Goal: Task Accomplishment & Management: Use online tool/utility

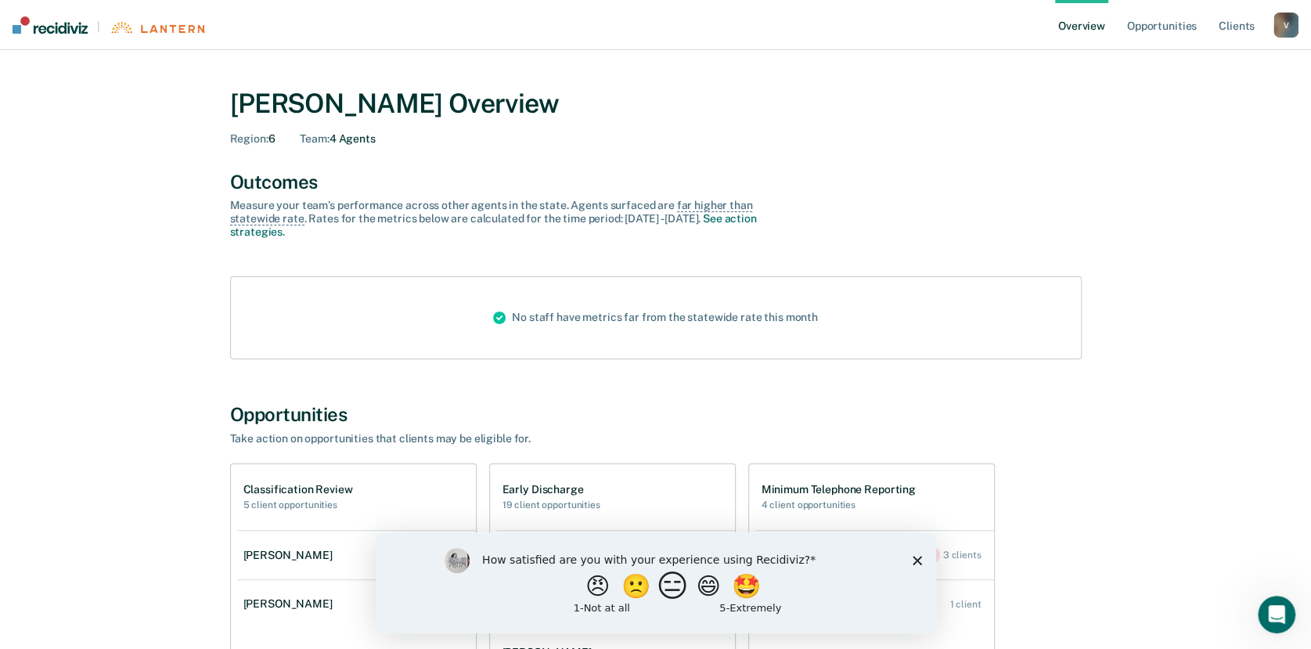
click at [668, 586] on button "😑" at bounding box center [674, 585] width 37 height 31
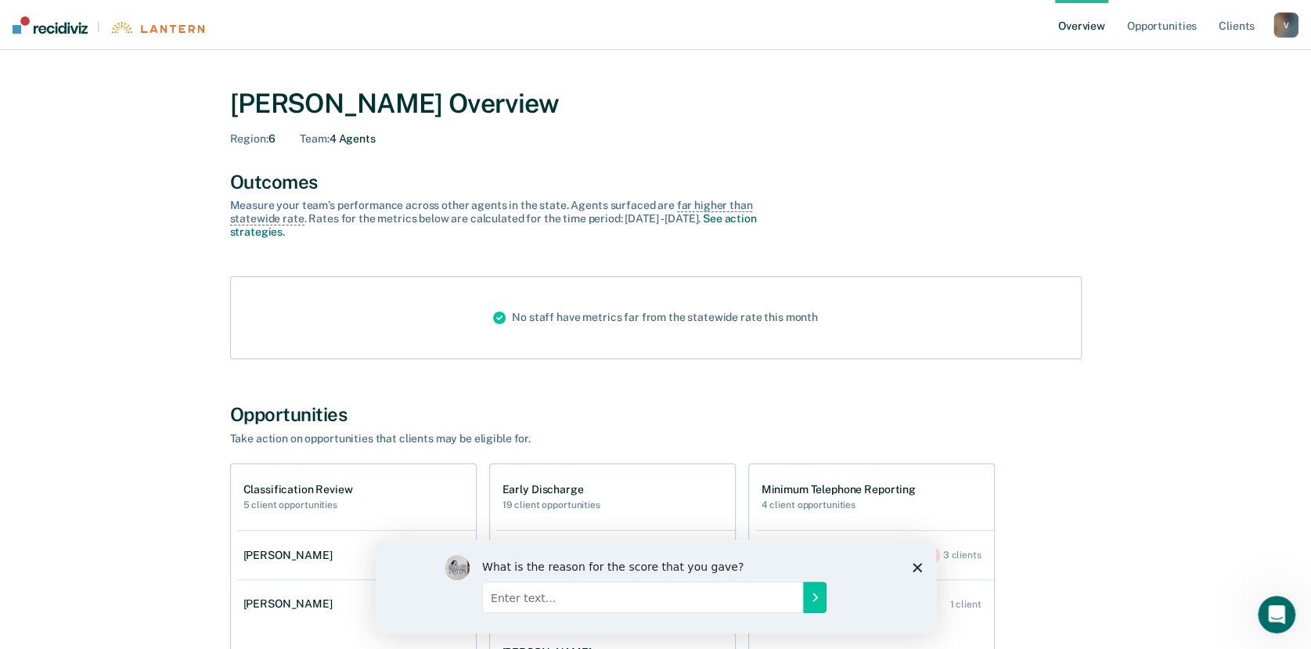
click at [916, 562] on icon "Close survey" at bounding box center [916, 566] width 9 height 9
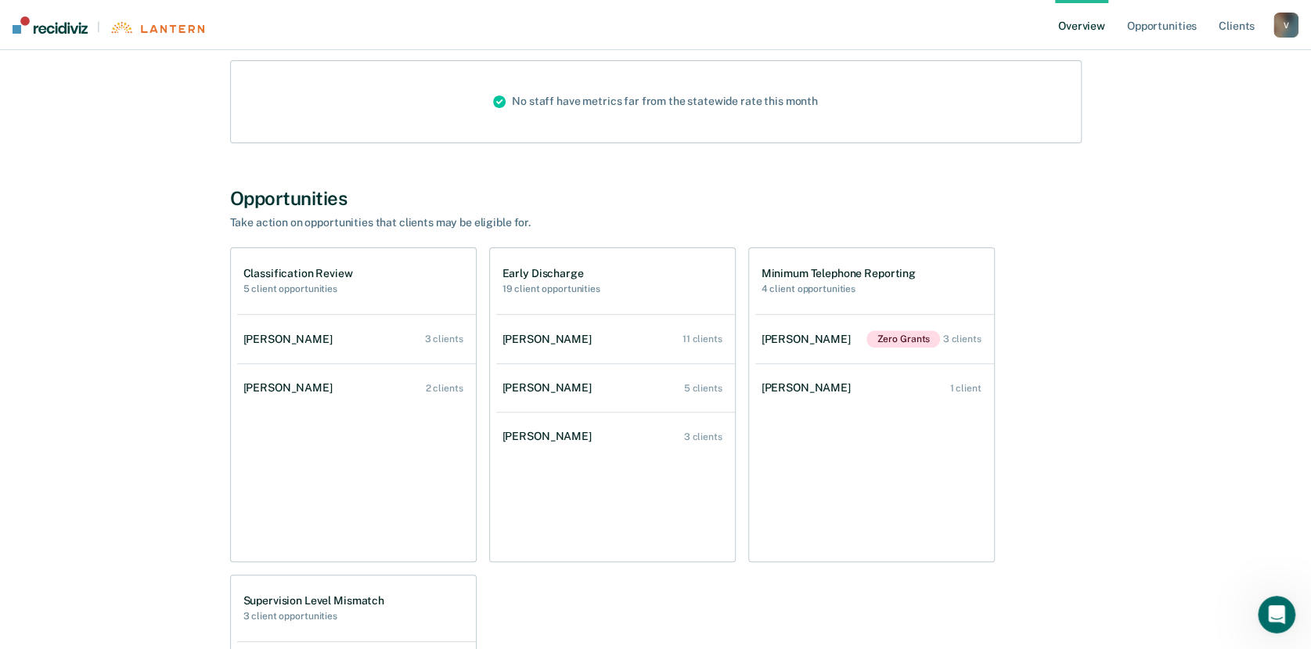
scroll to position [222, 0]
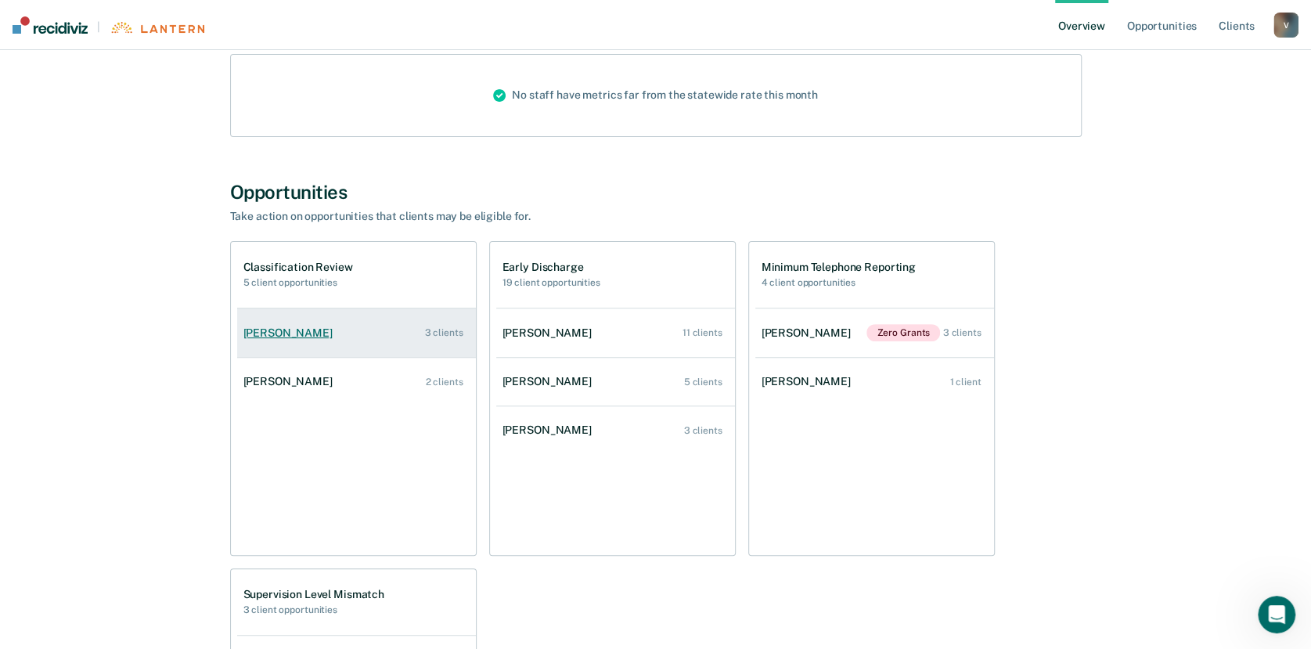
click at [279, 326] on div "[PERSON_NAME]" at bounding box center [290, 332] width 95 height 13
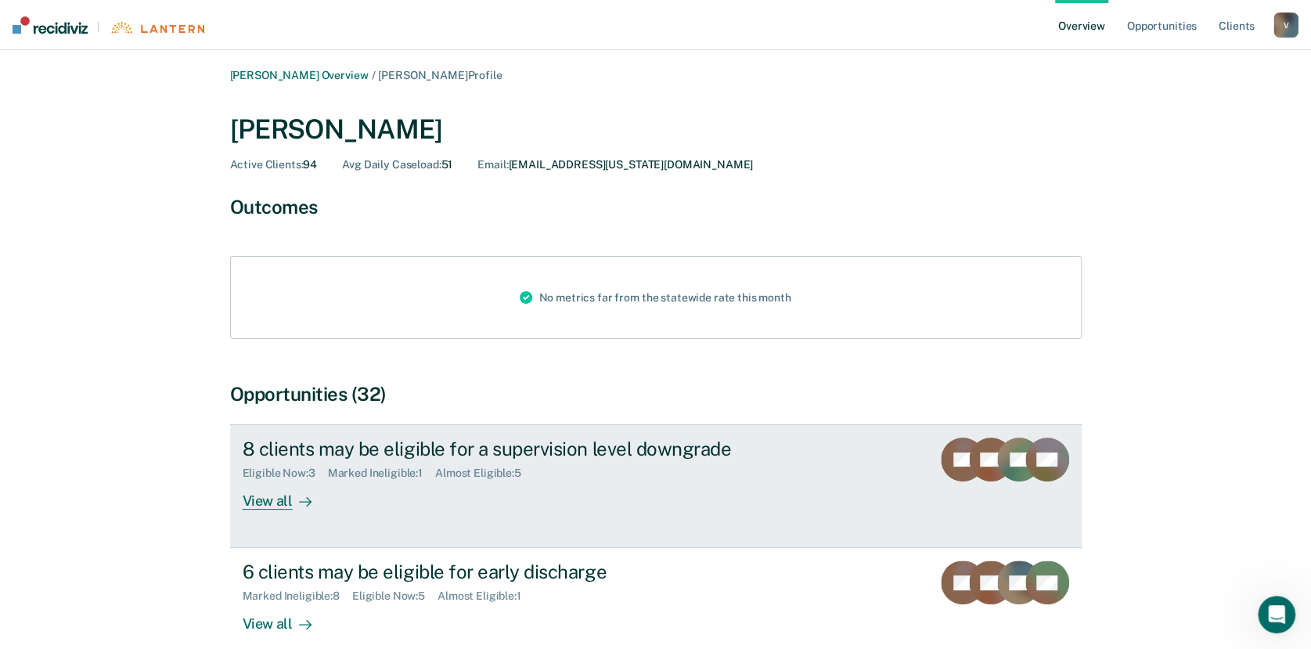
click at [264, 498] on div "View all" at bounding box center [287, 495] width 88 height 31
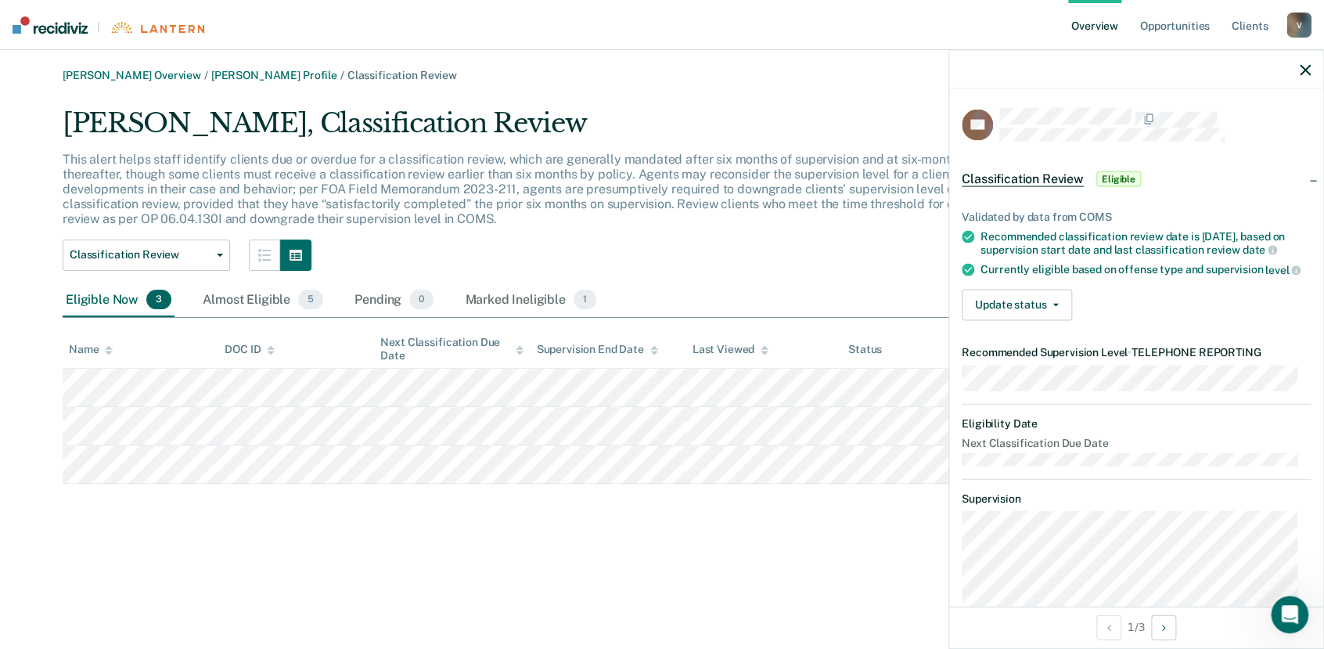
click at [1305, 64] on icon "button" at bounding box center [1305, 69] width 11 height 11
click at [1314, 66] on div at bounding box center [1136, 69] width 374 height 39
click at [1300, 67] on icon "button" at bounding box center [1305, 69] width 11 height 11
click at [1306, 70] on icon "button" at bounding box center [1305, 69] width 11 height 11
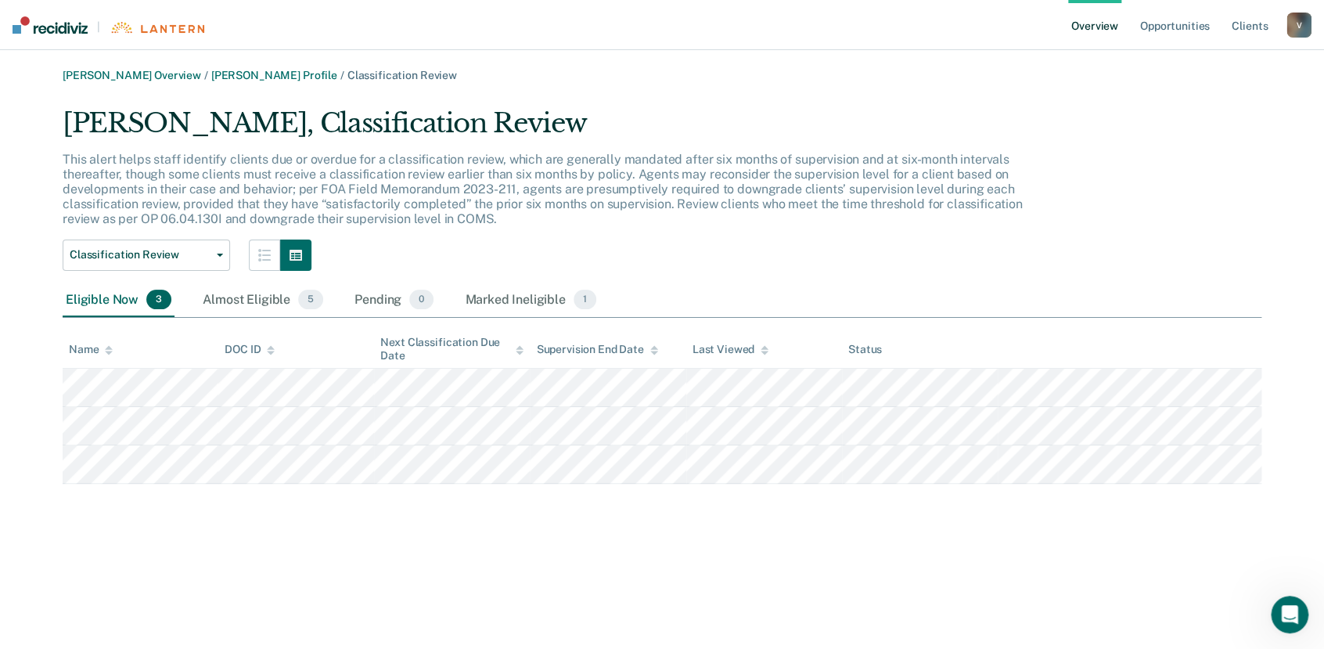
click at [1090, 17] on link "Overview" at bounding box center [1094, 25] width 53 height 50
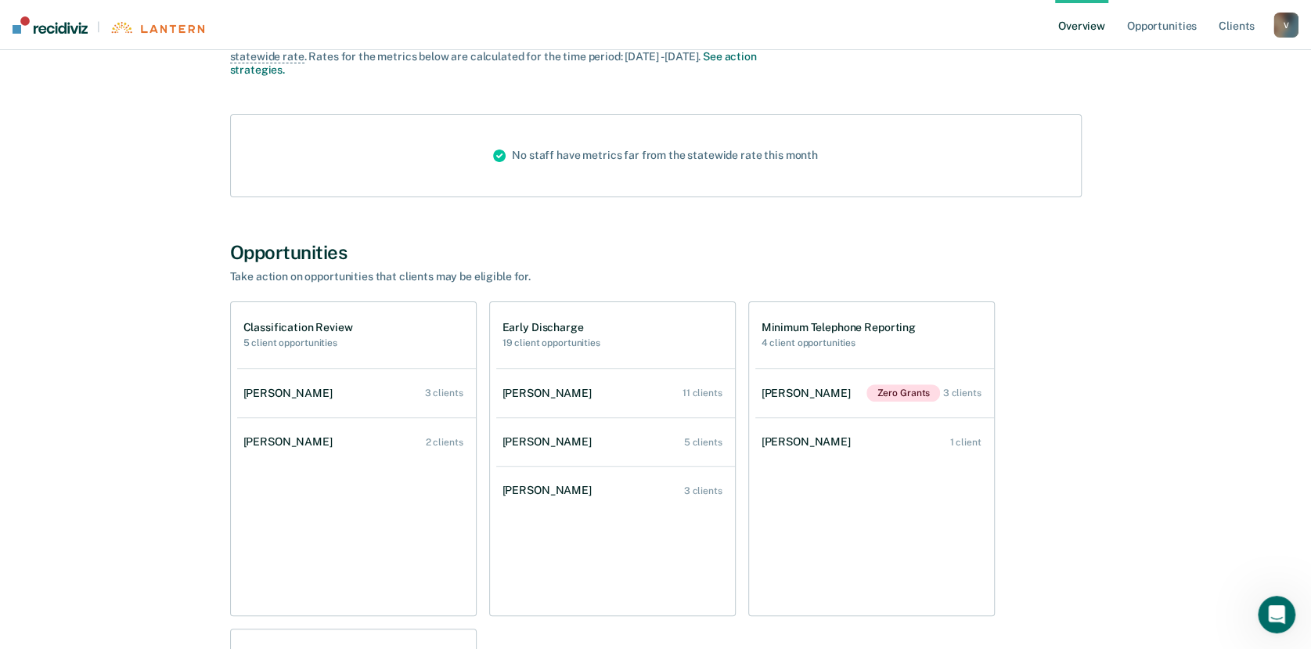
scroll to position [163, 0]
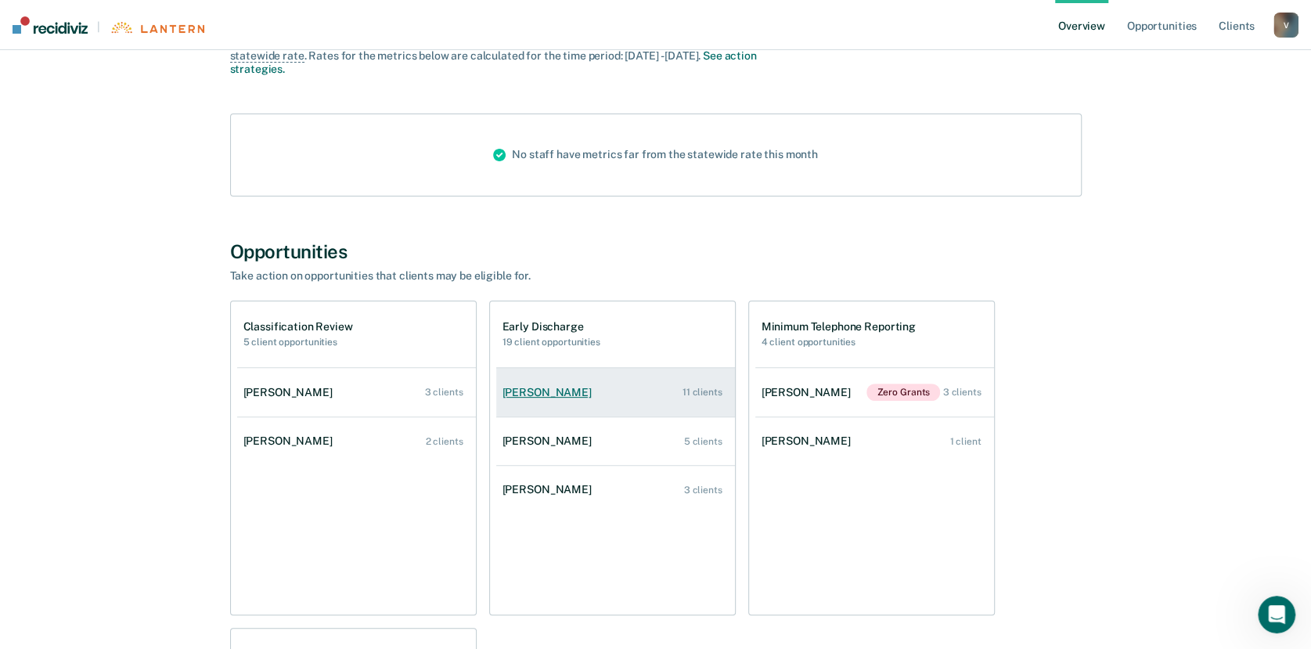
click at [570, 390] on div "[PERSON_NAME]" at bounding box center [549, 392] width 95 height 13
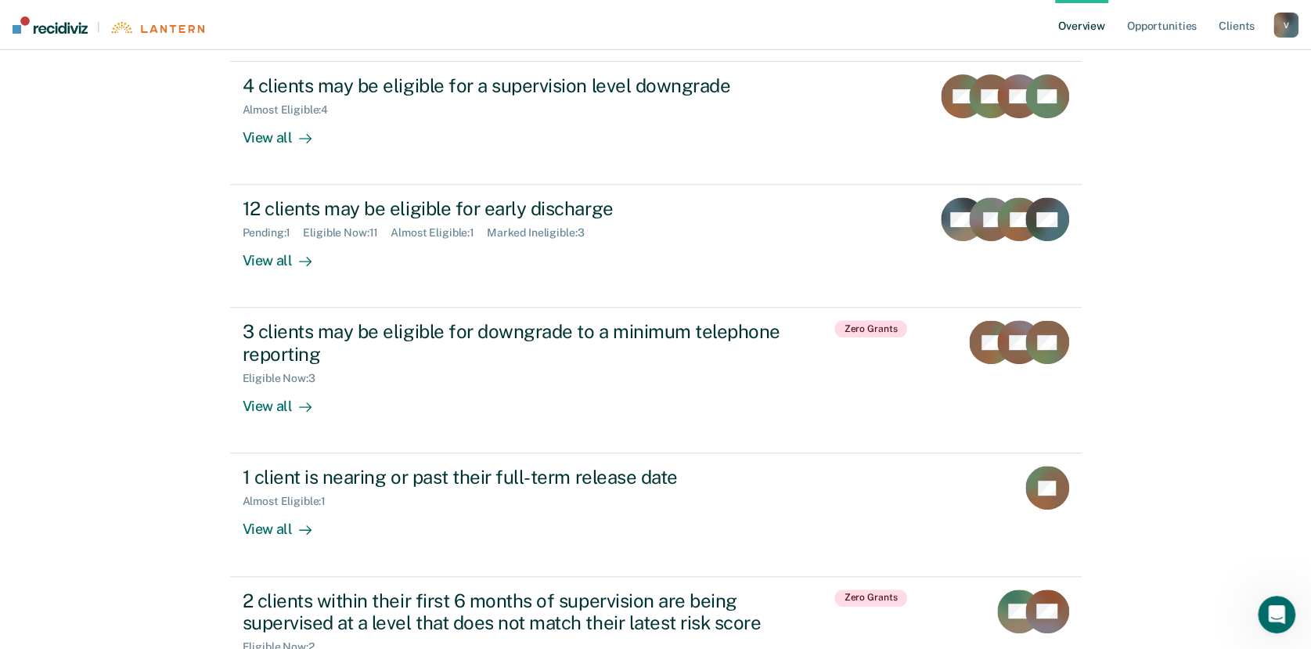
scroll to position [354, 0]
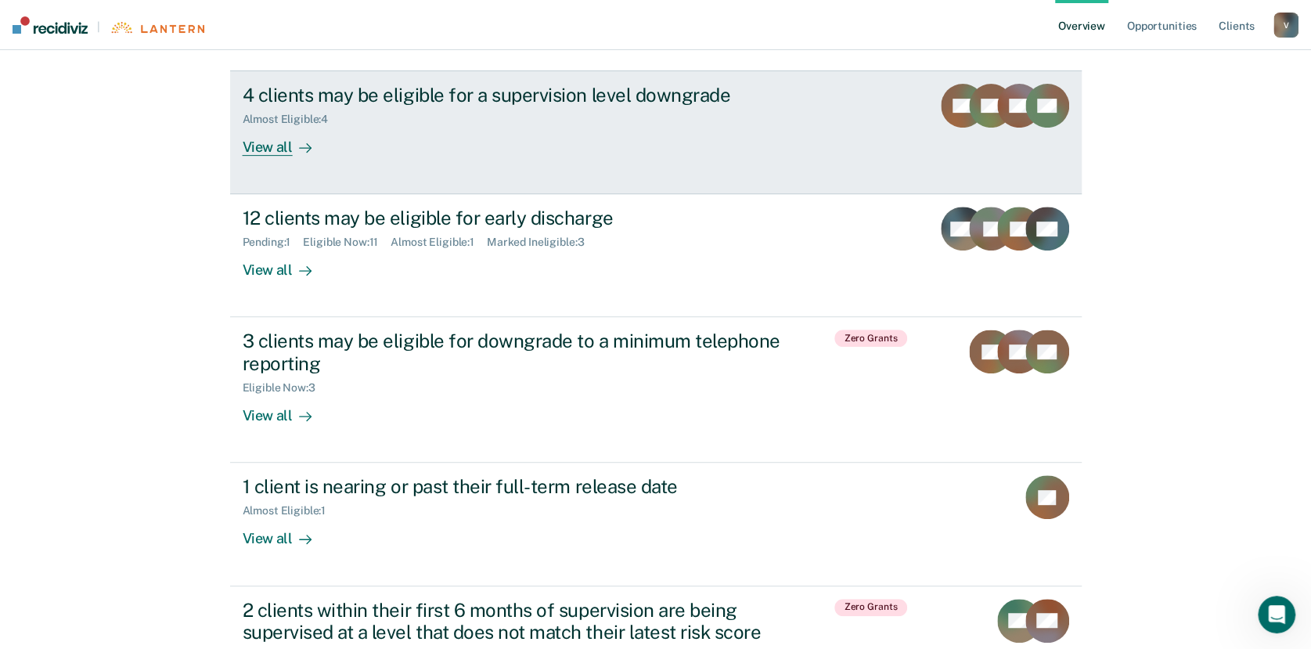
click at [289, 142] on div "View all" at bounding box center [287, 141] width 88 height 31
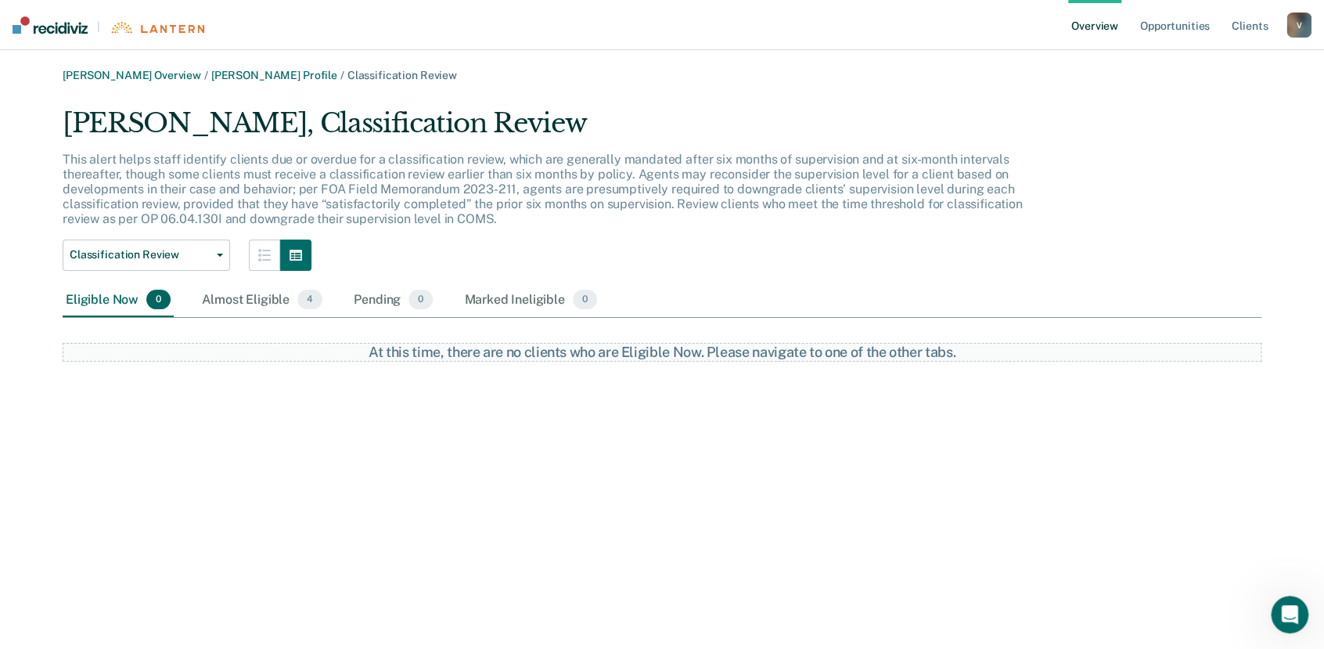
click at [1107, 26] on link "Overview" at bounding box center [1094, 25] width 53 height 50
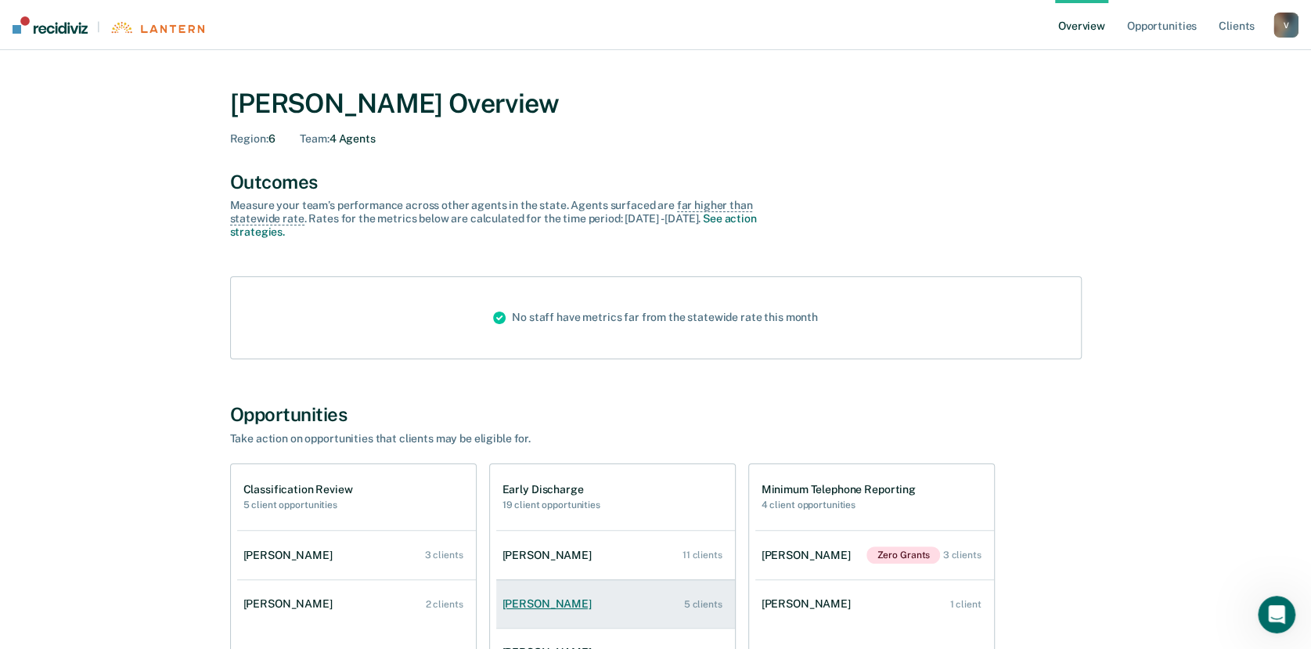
click at [553, 593] on link "[PERSON_NAME] 5 clients" at bounding box center [615, 603] width 239 height 45
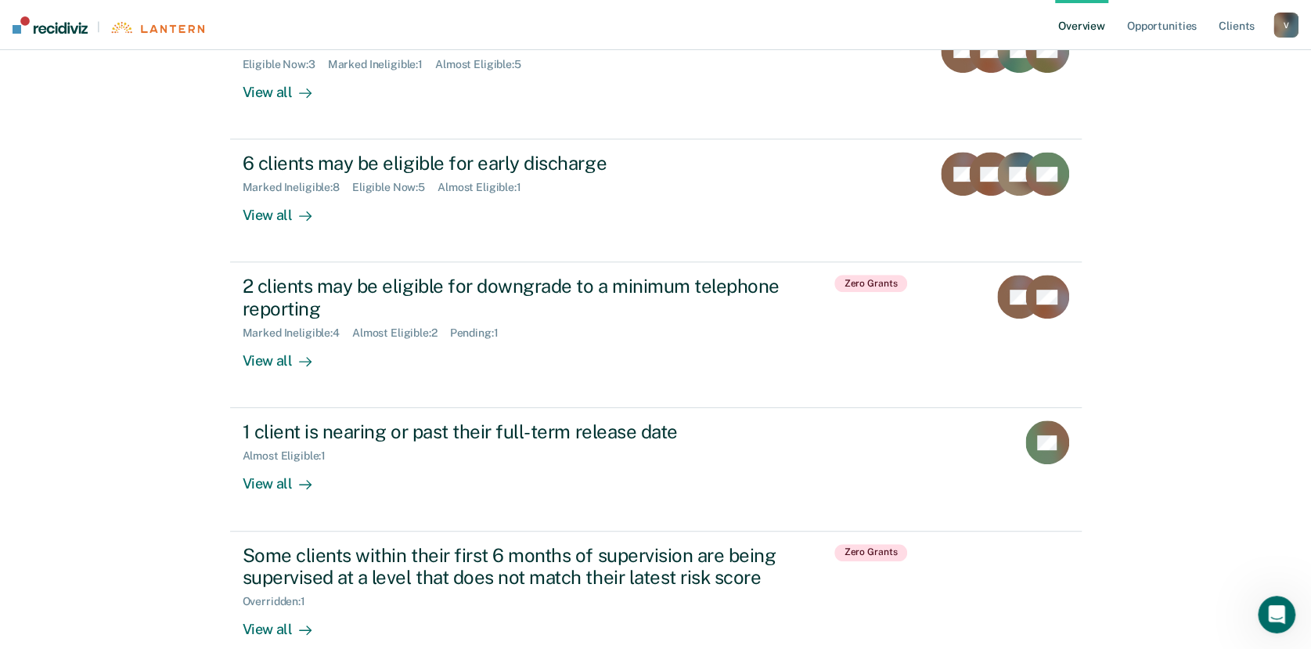
scroll to position [516, 0]
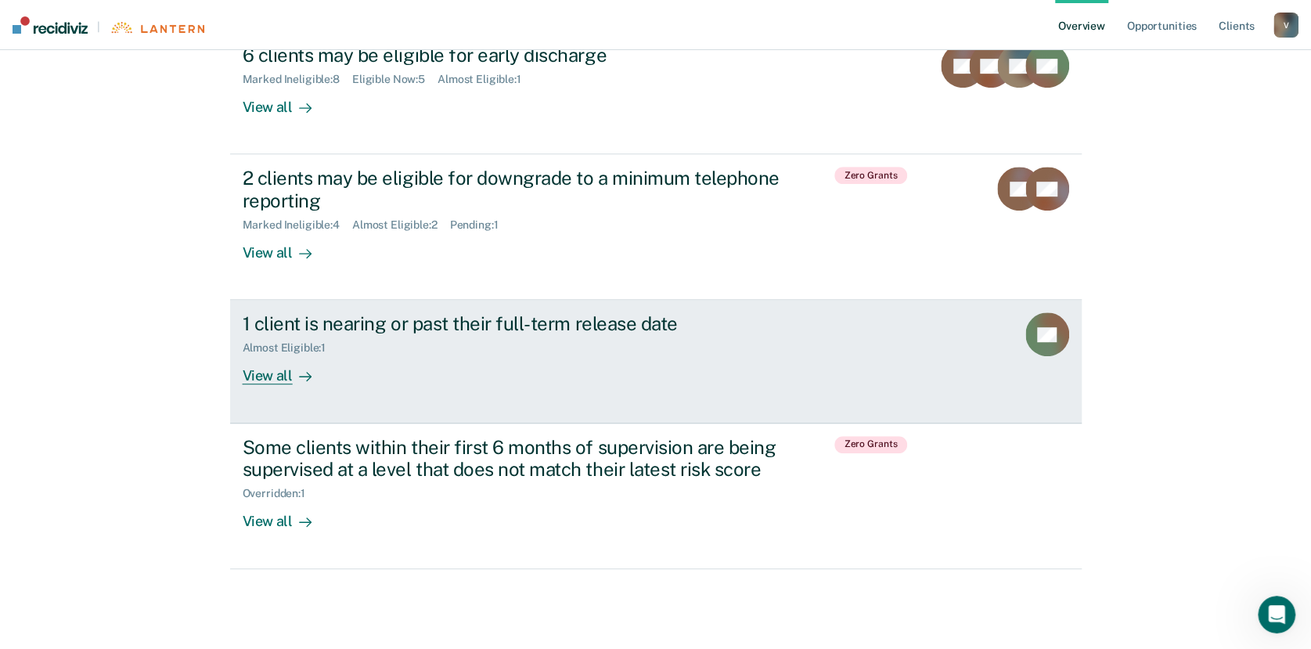
click at [353, 371] on div "1 client is nearing or past their full-term release date Almost Eligible : 1 Vi…" at bounding box center [536, 348] width 587 height 72
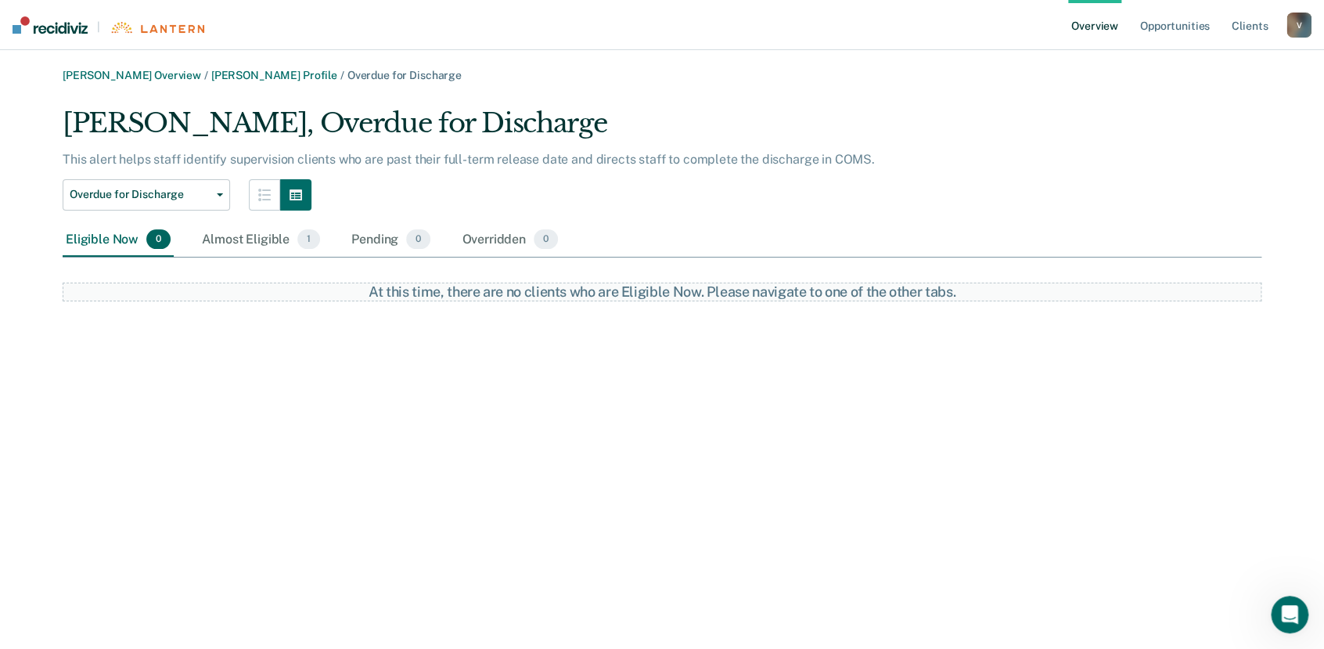
click at [1093, 20] on link "Overview" at bounding box center [1094, 25] width 53 height 50
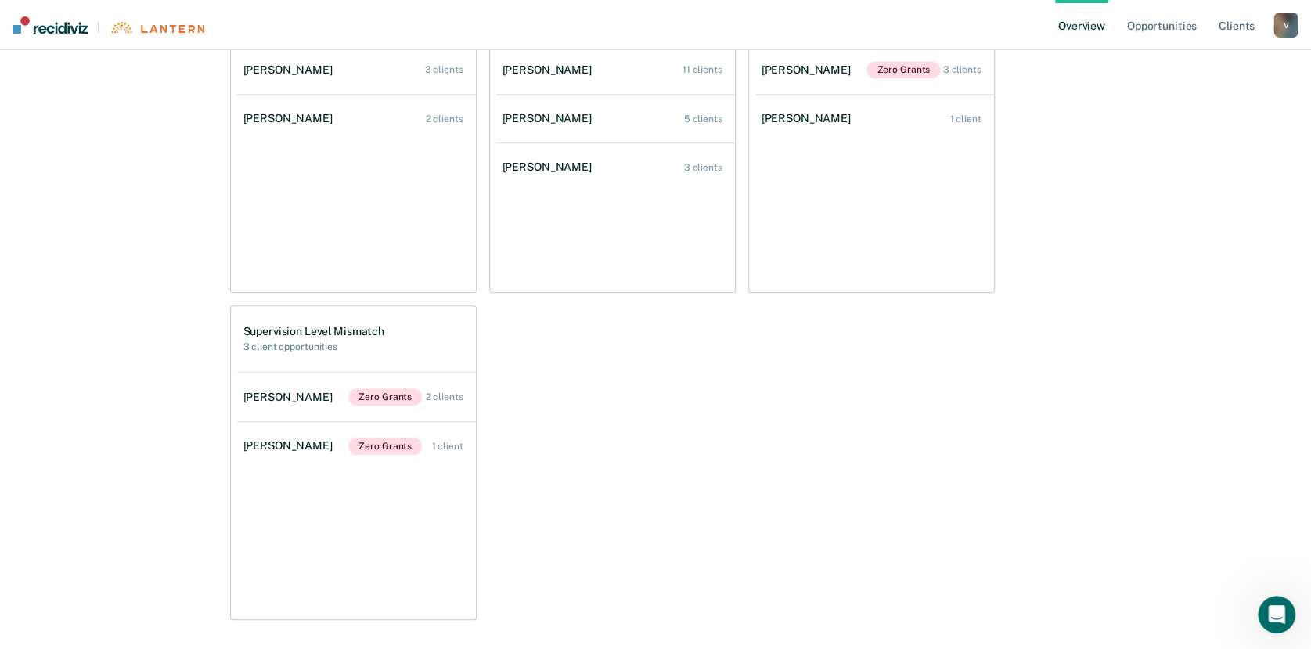
scroll to position [550, 0]
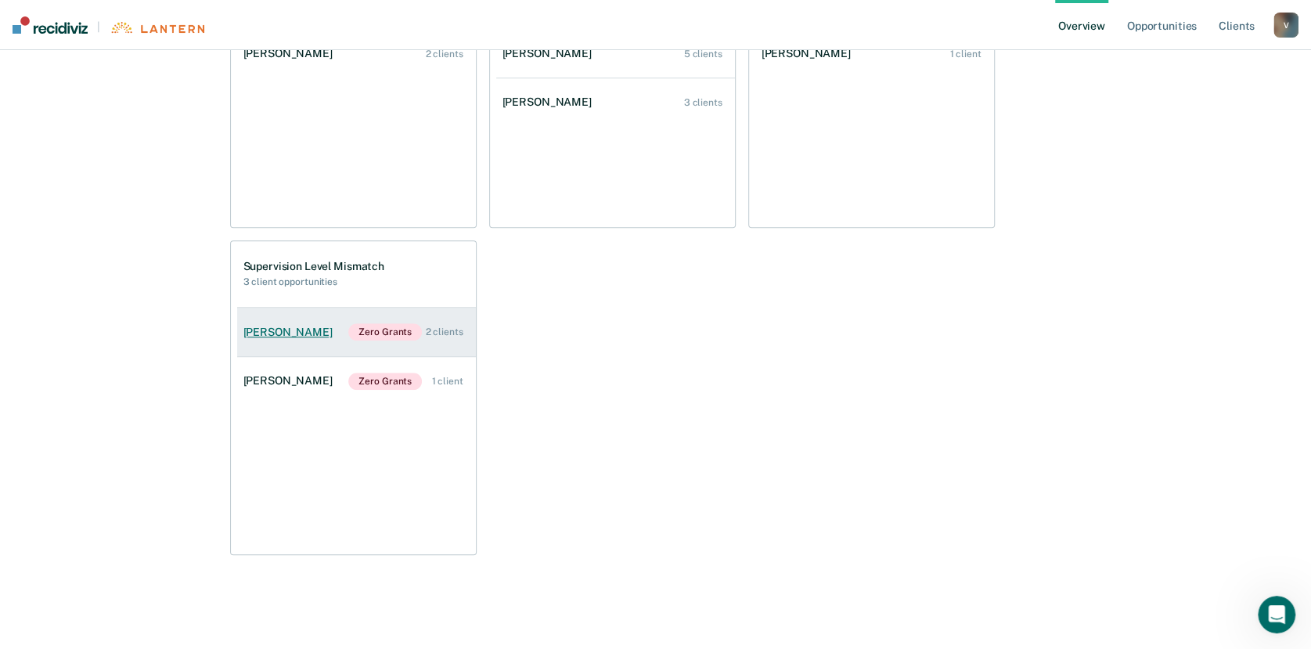
click at [367, 346] on link "[PERSON_NAME] Zero Grants 2 clients" at bounding box center [356, 332] width 239 height 49
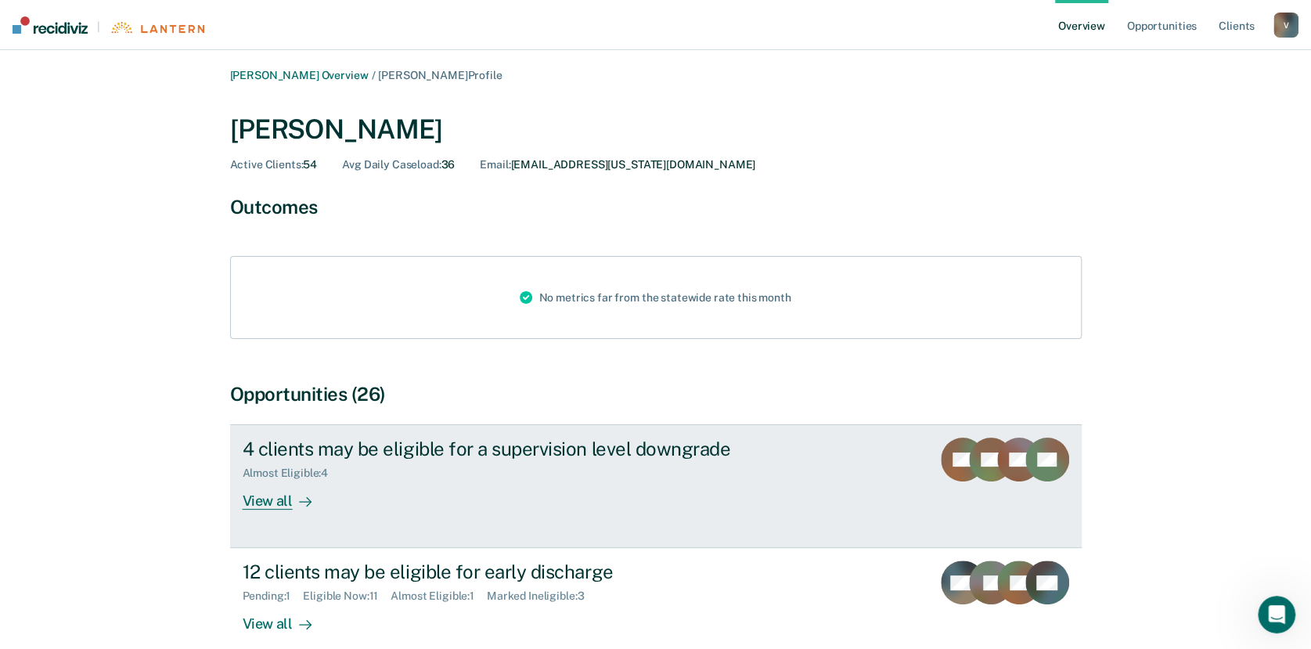
click at [304, 489] on div "View all" at bounding box center [287, 495] width 88 height 31
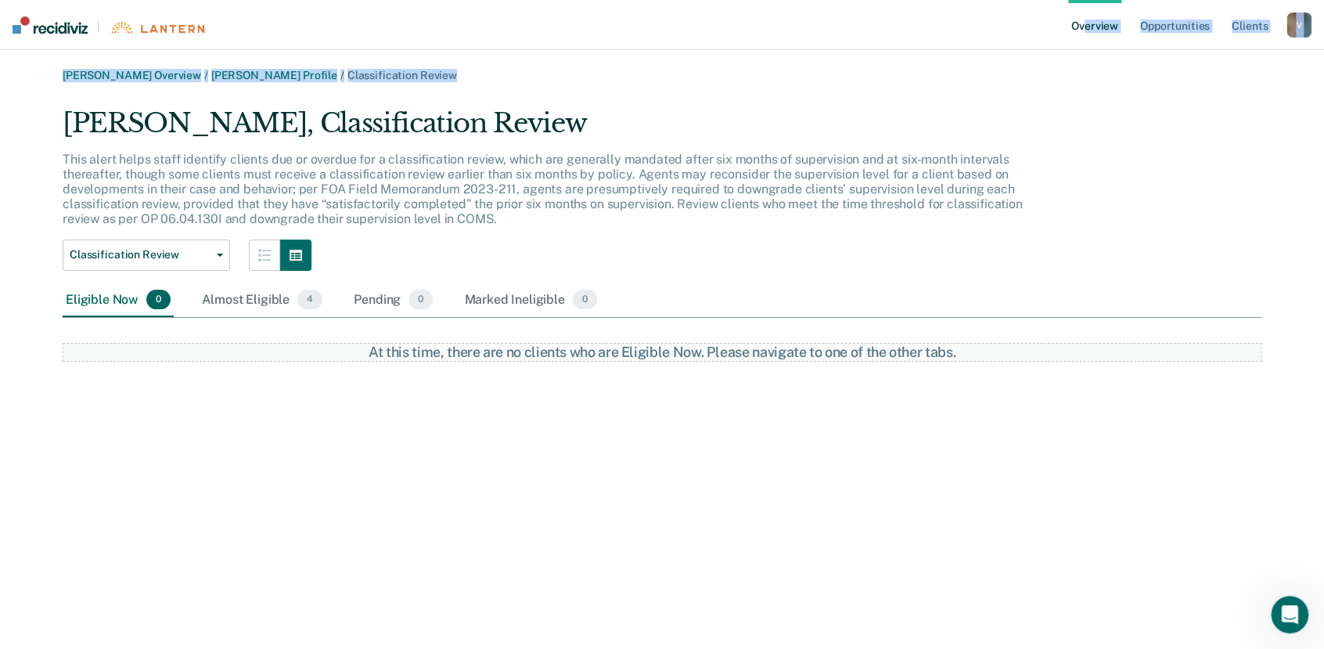
drag, startPoint x: 1232, startPoint y: 88, endPoint x: 1088, endPoint y: 34, distance: 153.8
click at [1088, 34] on div "| Overview Opportunities Client s [EMAIL_ADDRESS][US_STATE][DOMAIN_NAME] V Prof…" at bounding box center [662, 324] width 1324 height 649
drag, startPoint x: 1088, startPoint y: 34, endPoint x: 1088, endPoint y: 6, distance: 28.2
click at [1088, 6] on link "Overview" at bounding box center [1094, 25] width 53 height 50
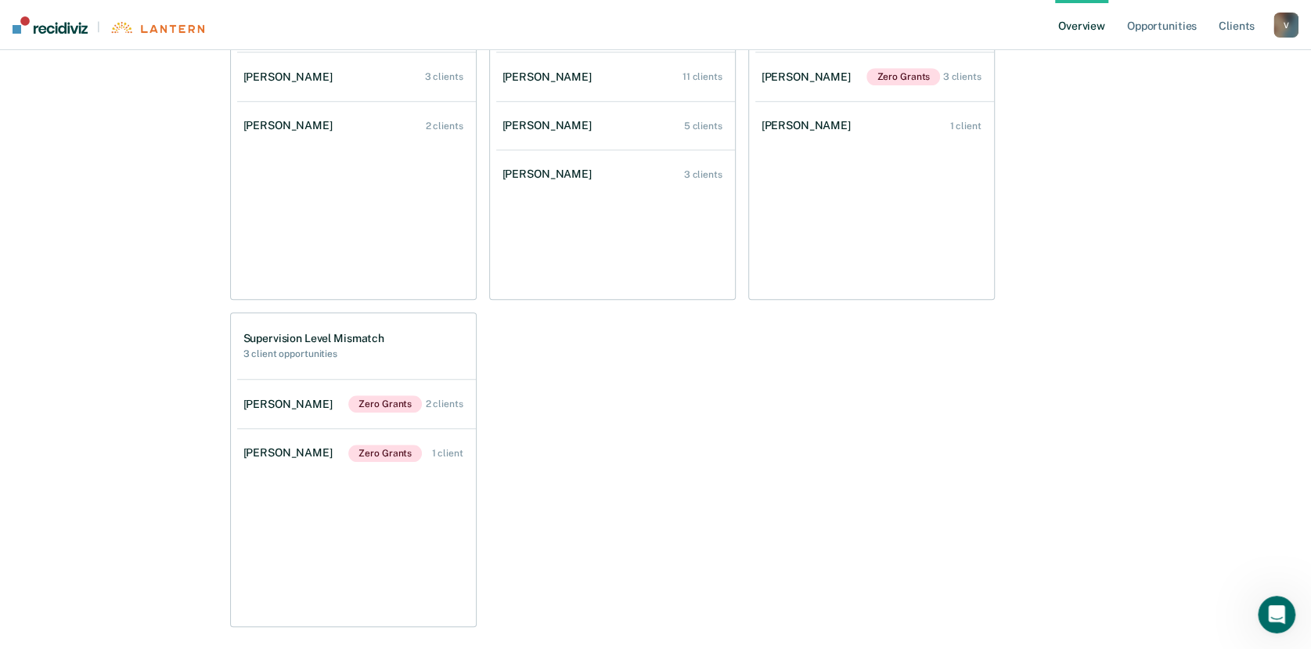
scroll to position [550, 0]
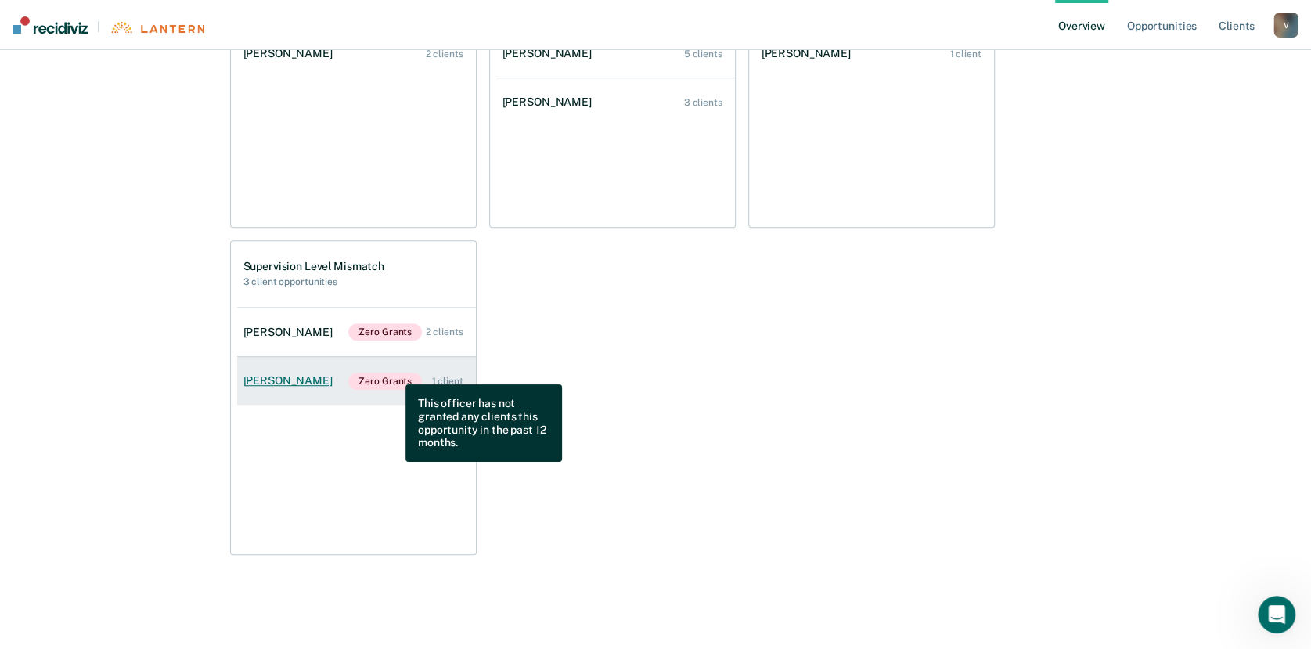
click at [394, 373] on span "Zero Grants" at bounding box center [385, 381] width 74 height 17
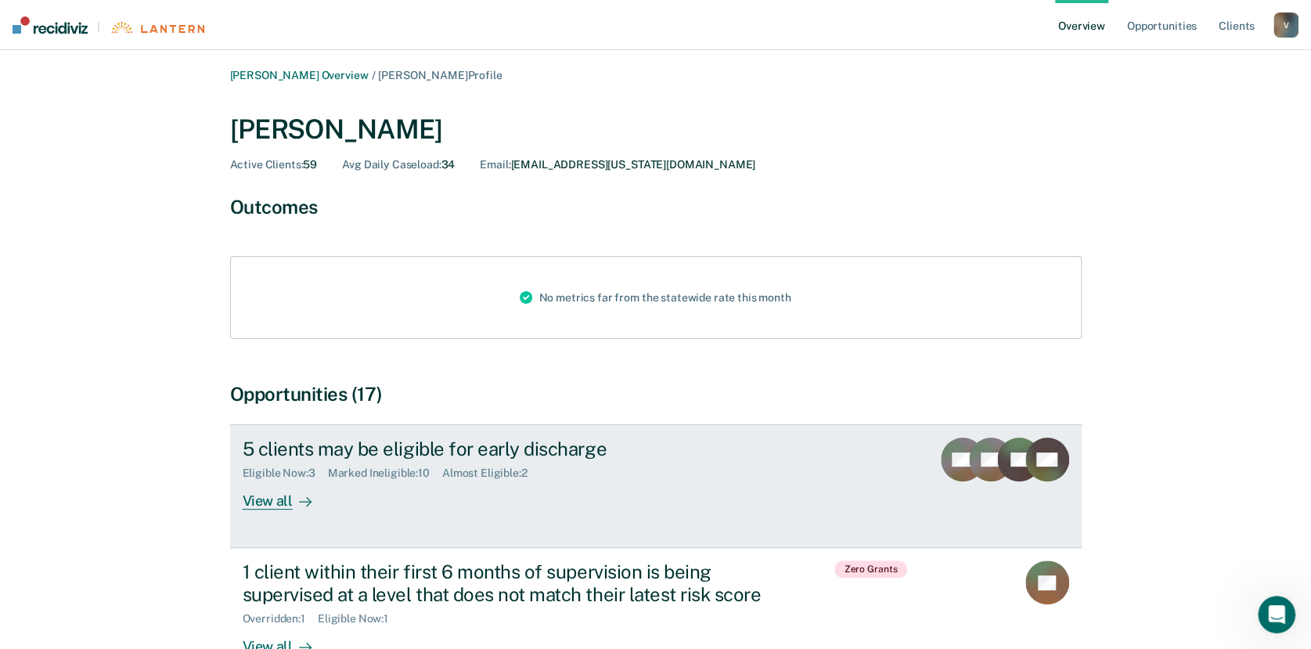
scroll to position [125, 0]
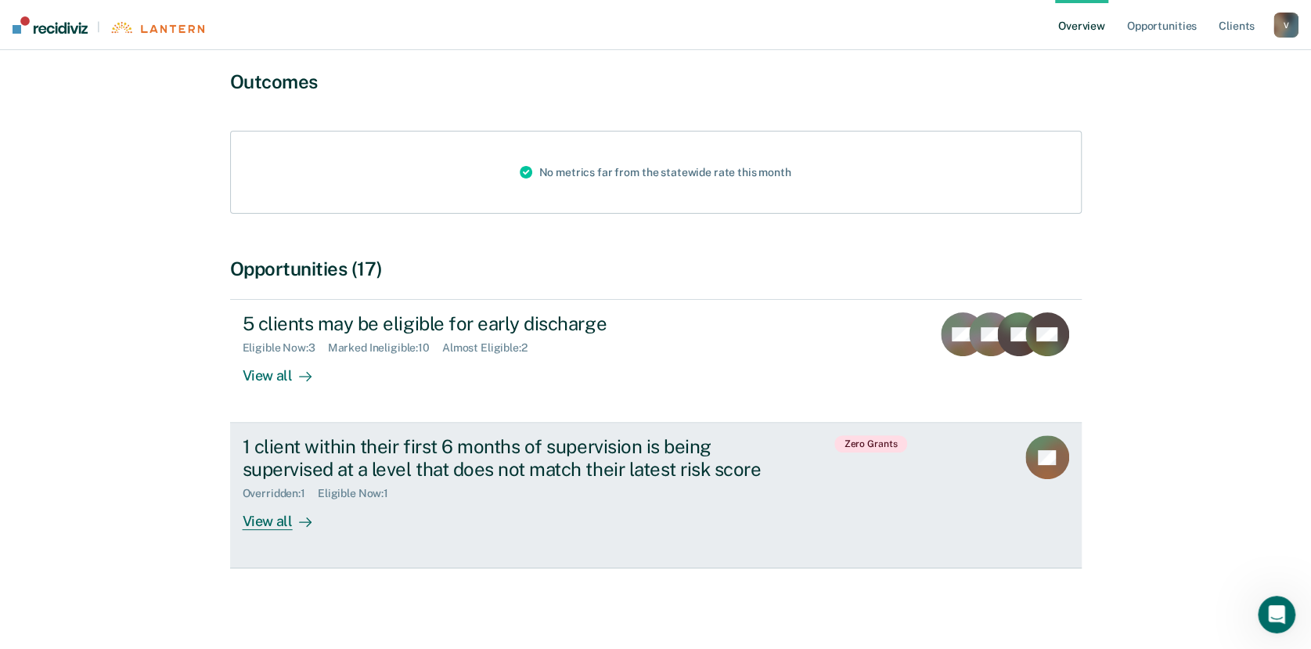
click at [288, 529] on link "1 client within their first 6 months of supervision is being supervised at a le…" at bounding box center [655, 496] width 851 height 146
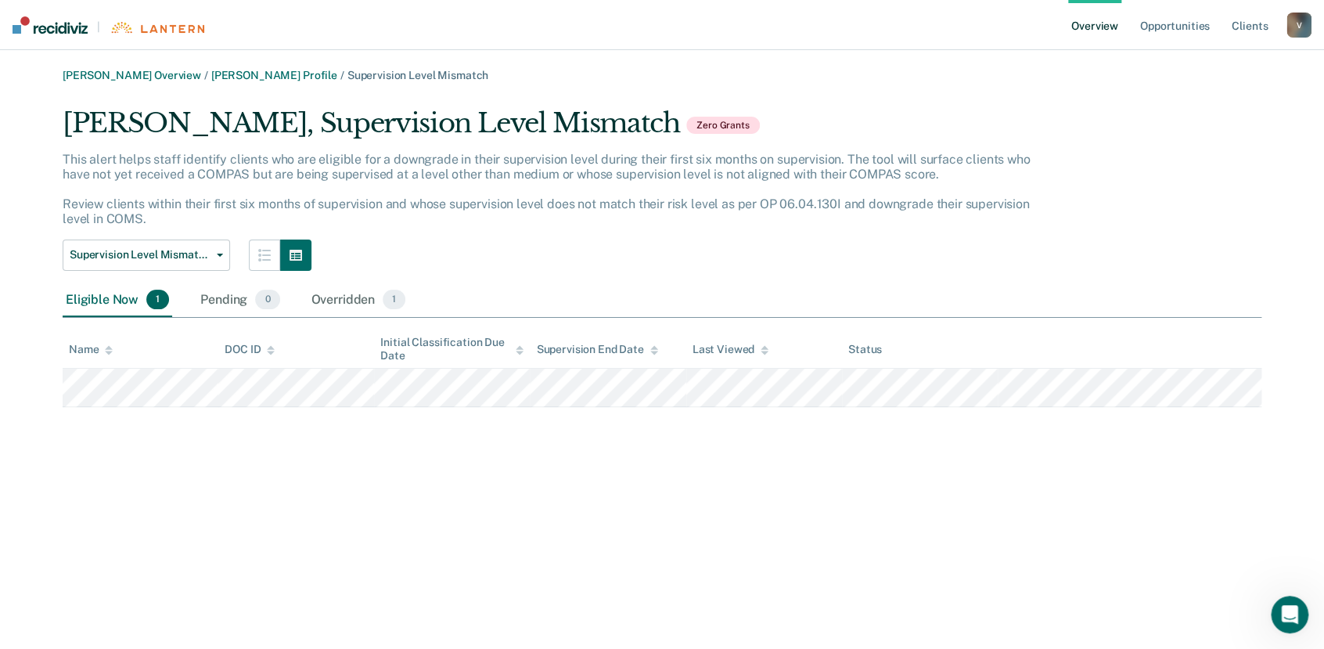
click at [1116, 12] on link "Overview" at bounding box center [1094, 25] width 53 height 50
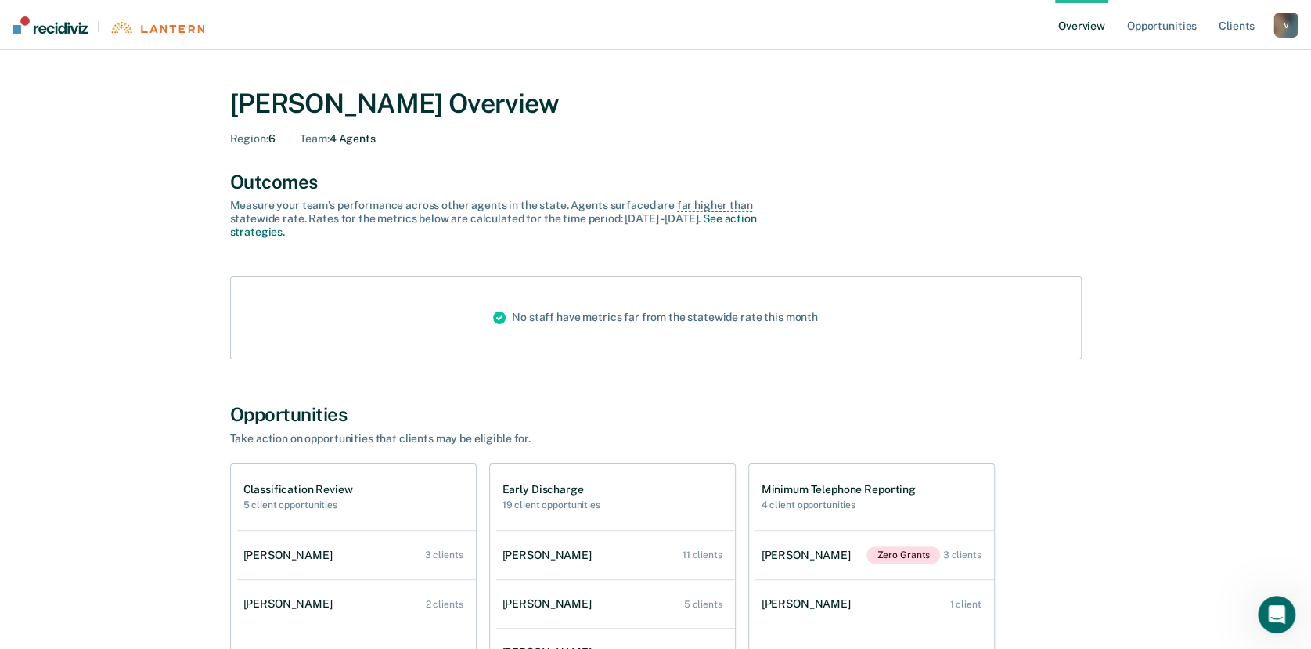
click at [1077, 21] on link "Overview" at bounding box center [1081, 25] width 53 height 50
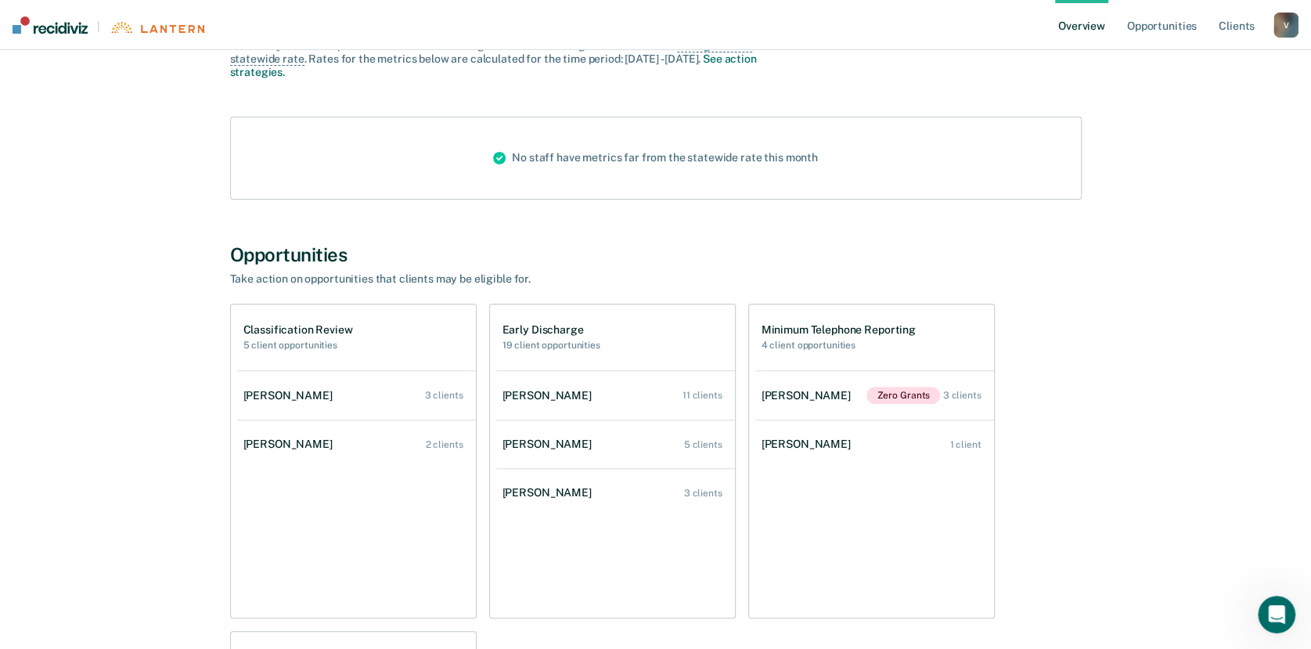
scroll to position [156, 0]
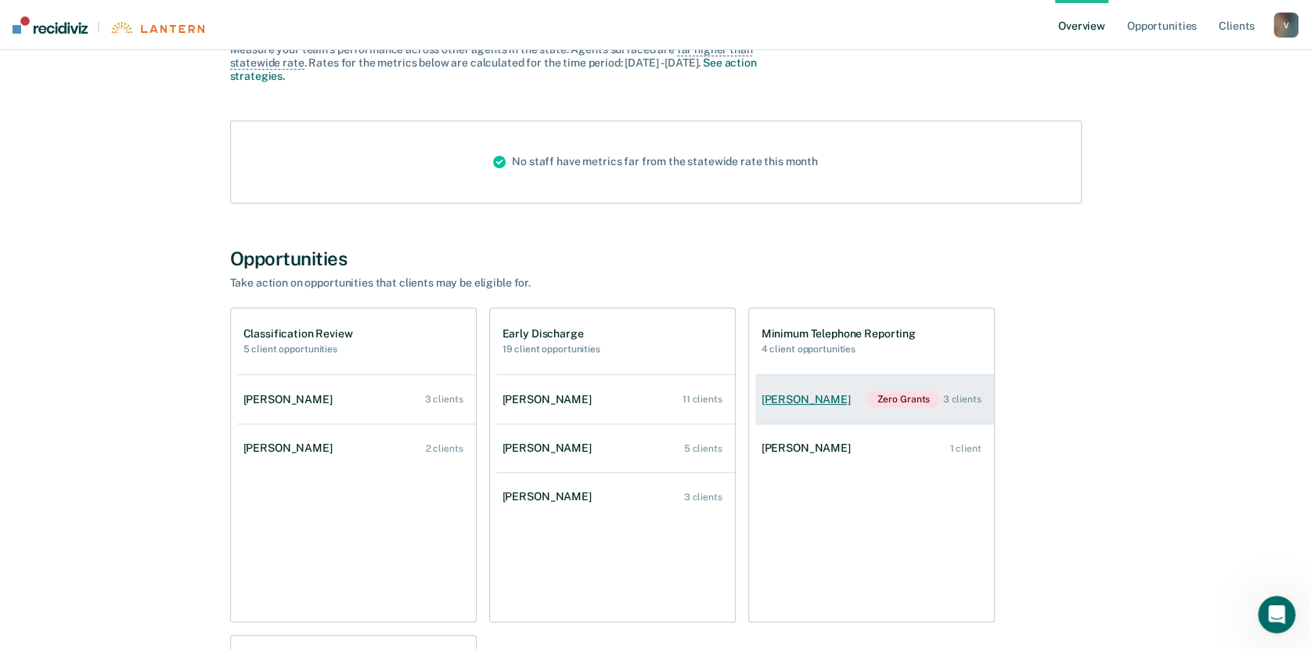
click at [801, 398] on div "[PERSON_NAME]" at bounding box center [808, 399] width 95 height 13
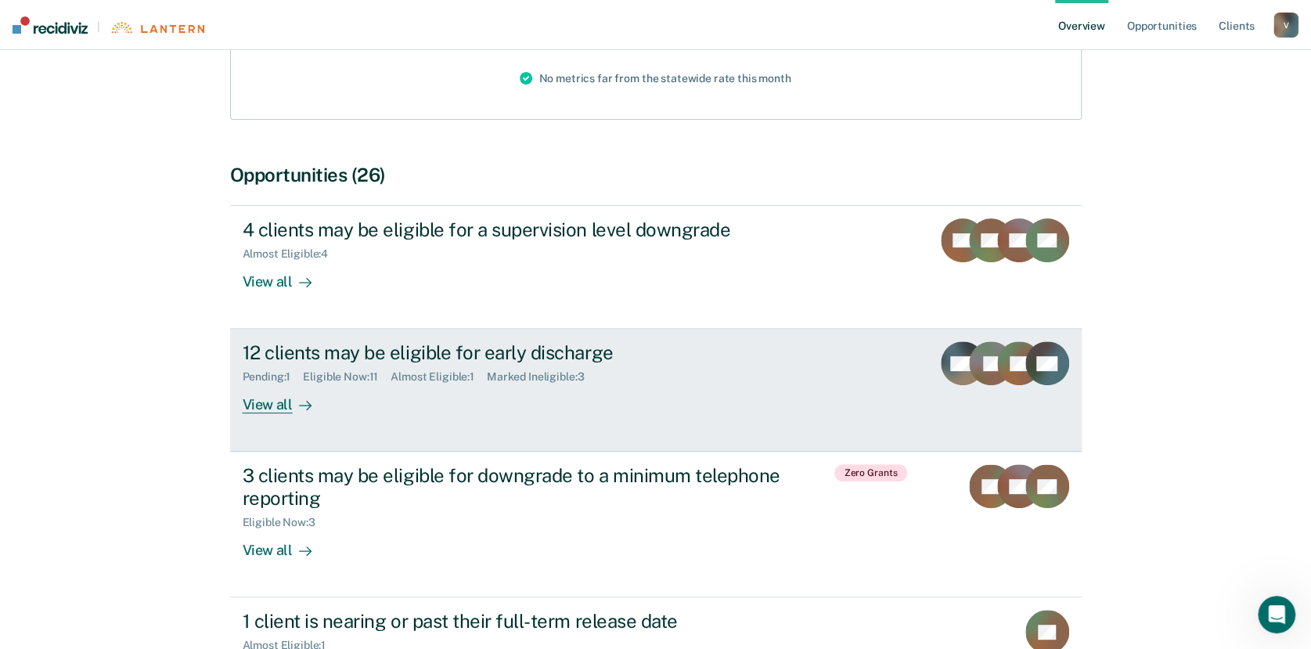
scroll to position [219, 0]
click at [268, 406] on div "View all" at bounding box center [287, 398] width 88 height 31
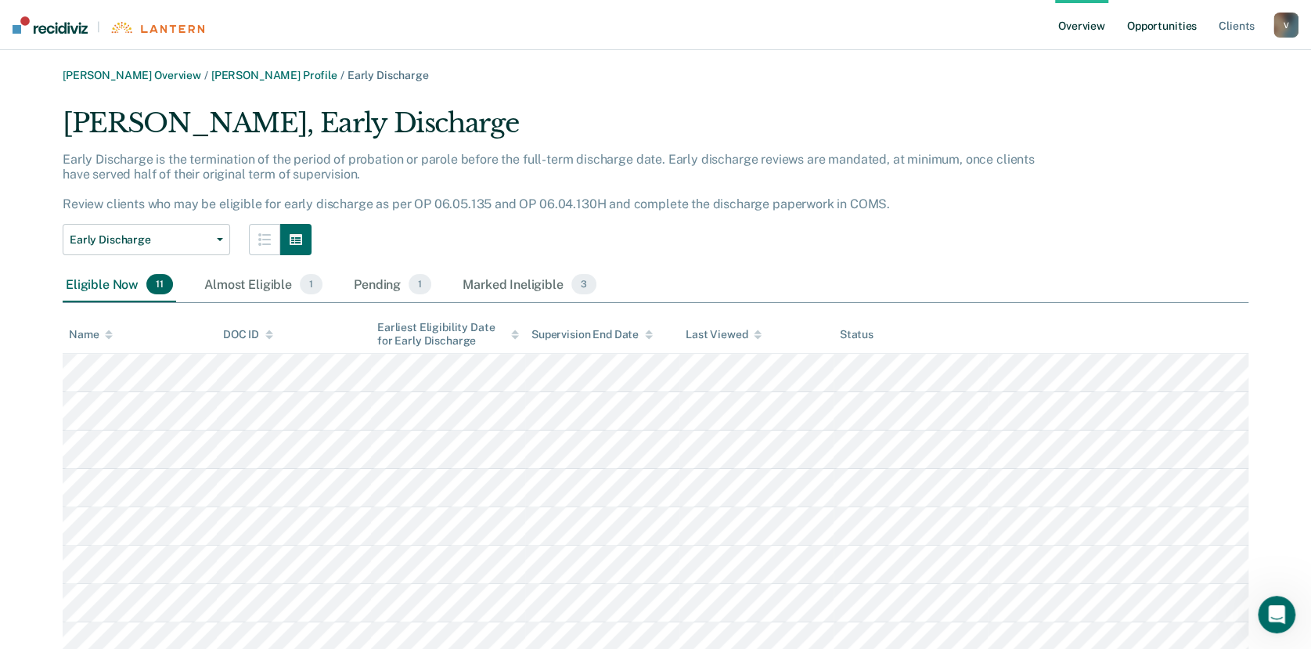
click at [1172, 20] on link "Opportunities" at bounding box center [1162, 25] width 76 height 50
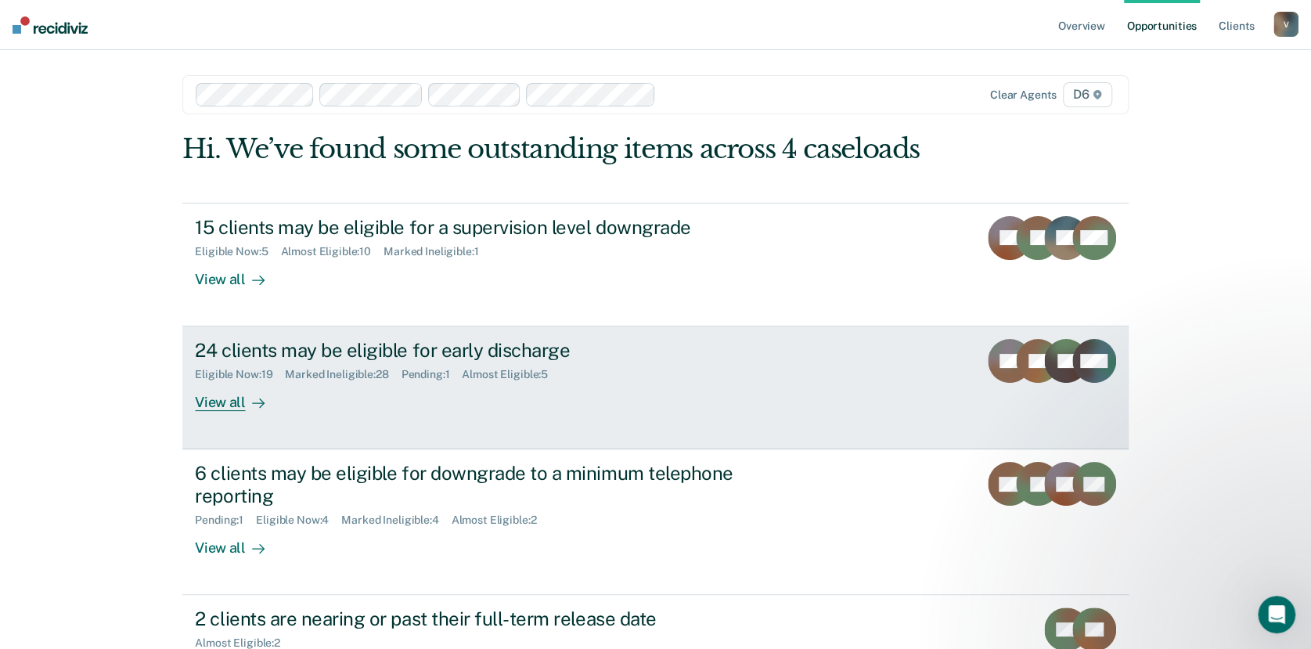
scroll to position [275, 0]
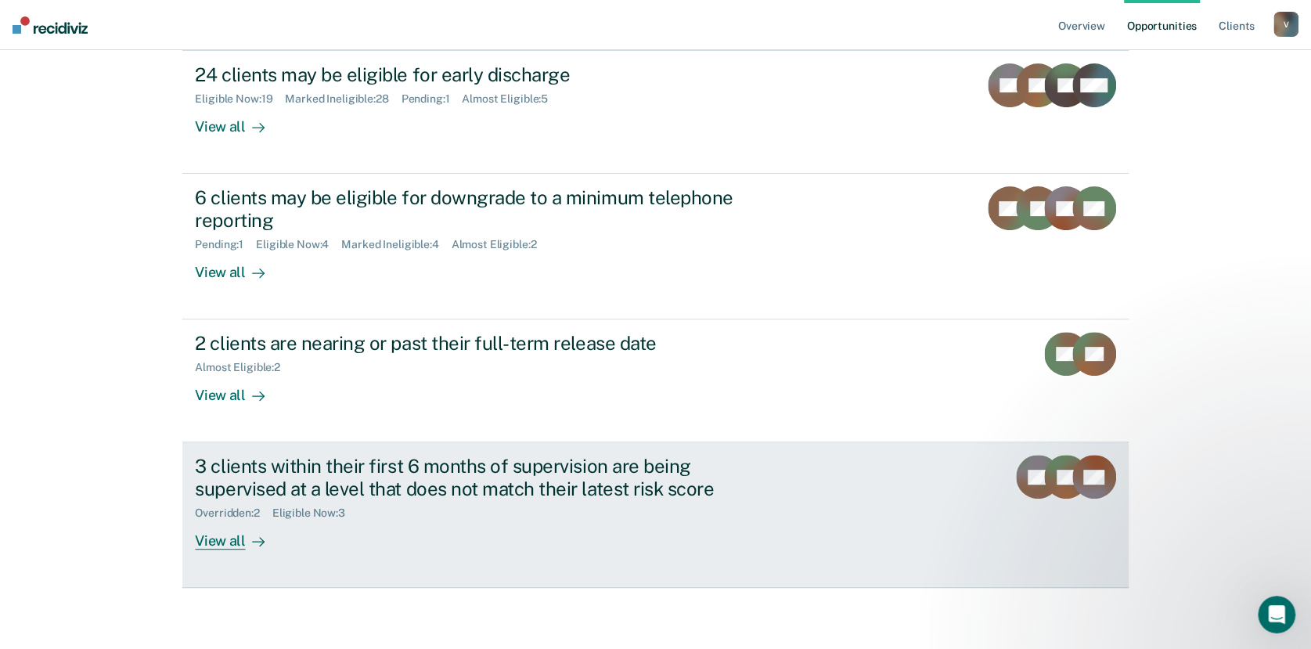
click at [225, 535] on div "View all" at bounding box center [239, 535] width 88 height 31
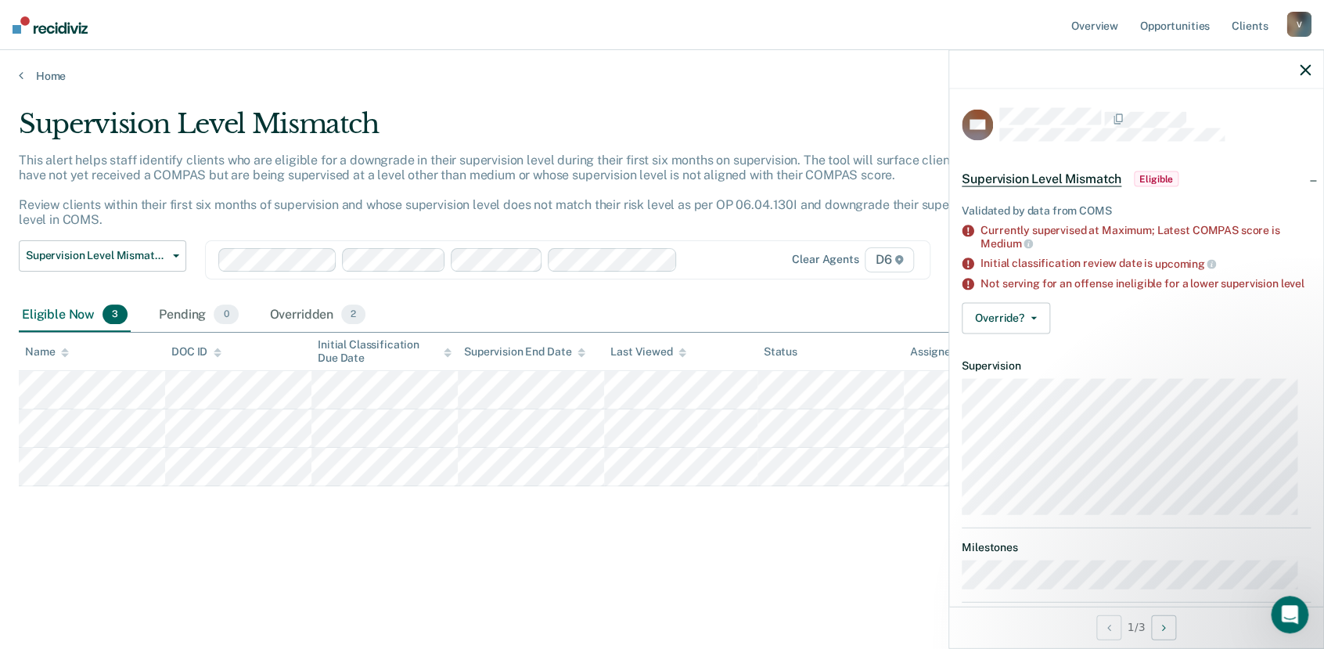
click at [1314, 64] on div at bounding box center [1136, 69] width 374 height 39
click at [1031, 315] on button "Override?" at bounding box center [1006, 314] width 88 height 31
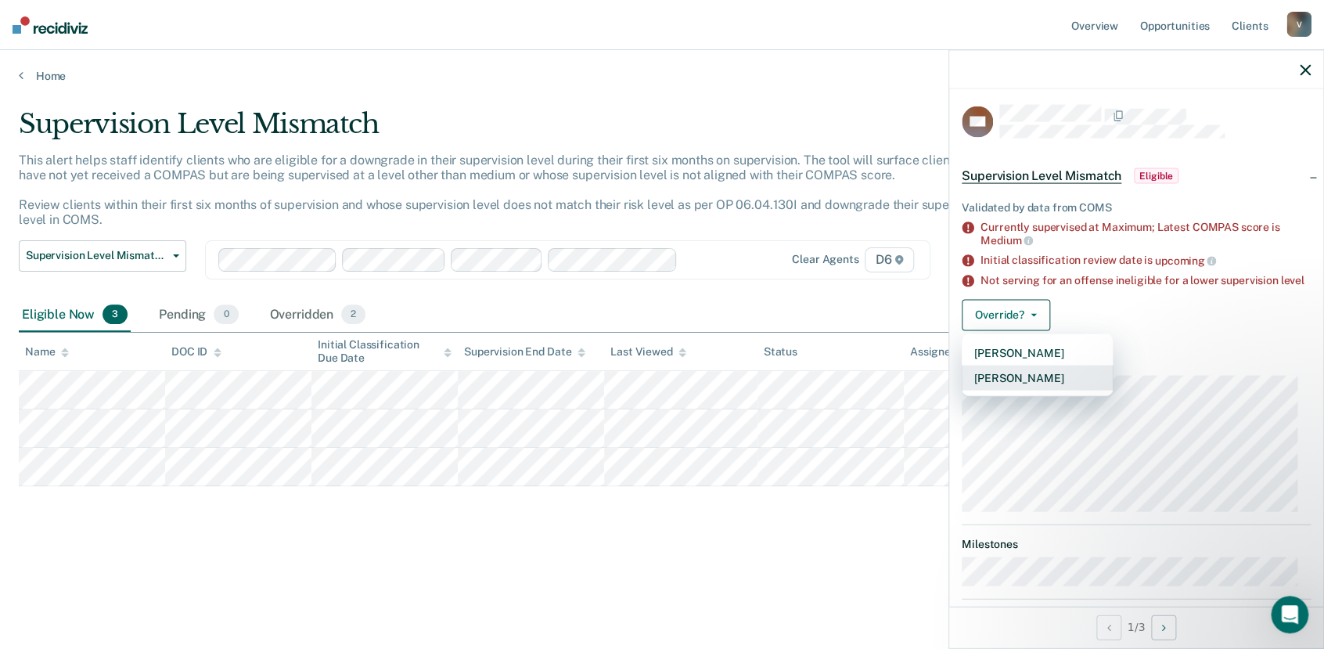
click at [1064, 377] on button "[PERSON_NAME]" at bounding box center [1037, 377] width 151 height 25
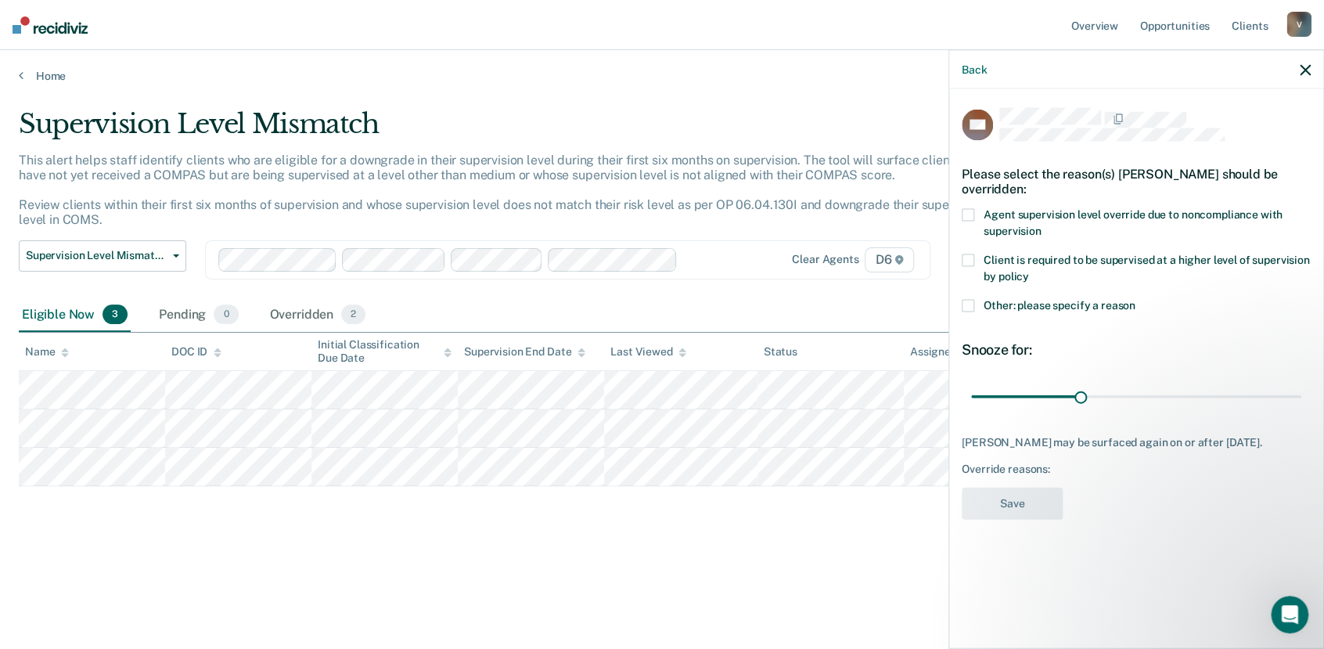
click at [1296, 67] on div "Back" at bounding box center [1136, 69] width 374 height 39
click at [1301, 67] on icon "button" at bounding box center [1305, 69] width 11 height 11
